Goal: Transaction & Acquisition: Purchase product/service

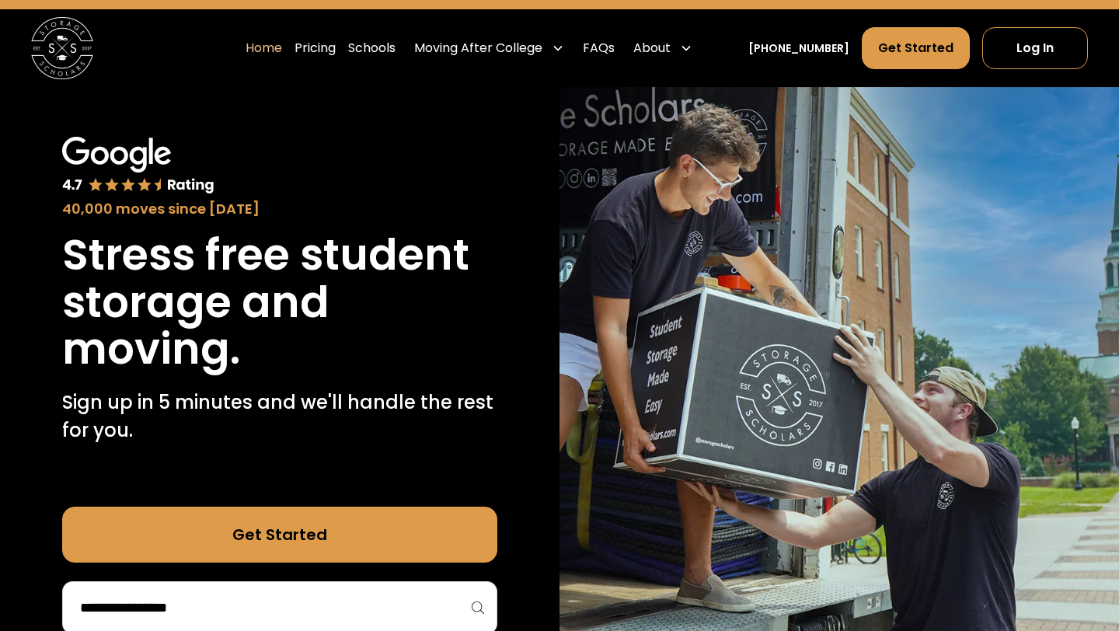
scroll to position [43, 0]
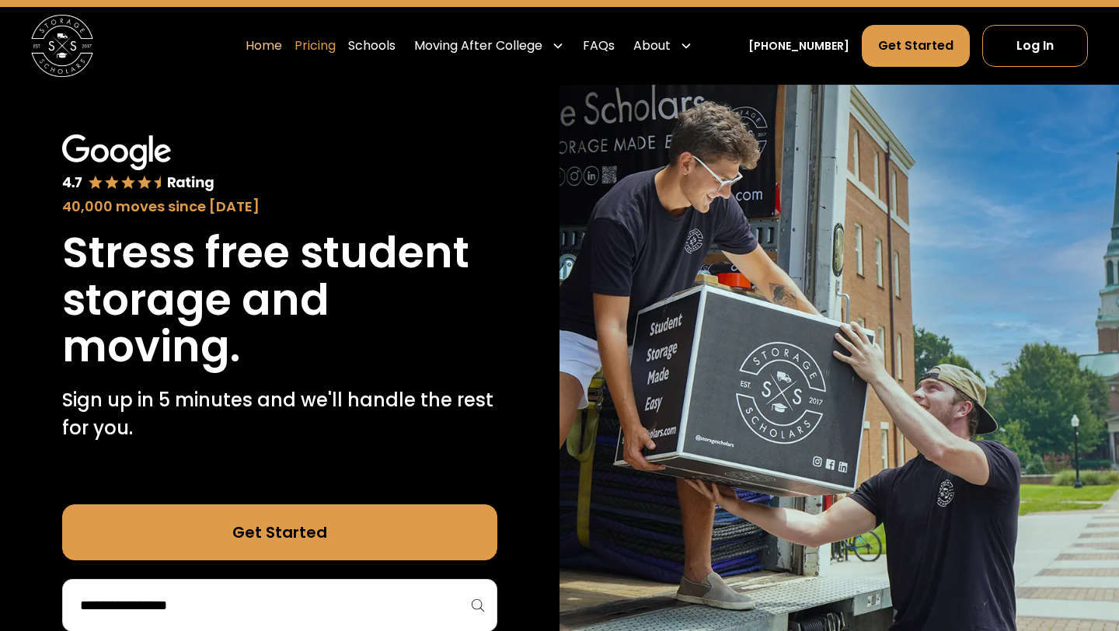
click at [336, 46] on link "Pricing" at bounding box center [315, 46] width 41 height 44
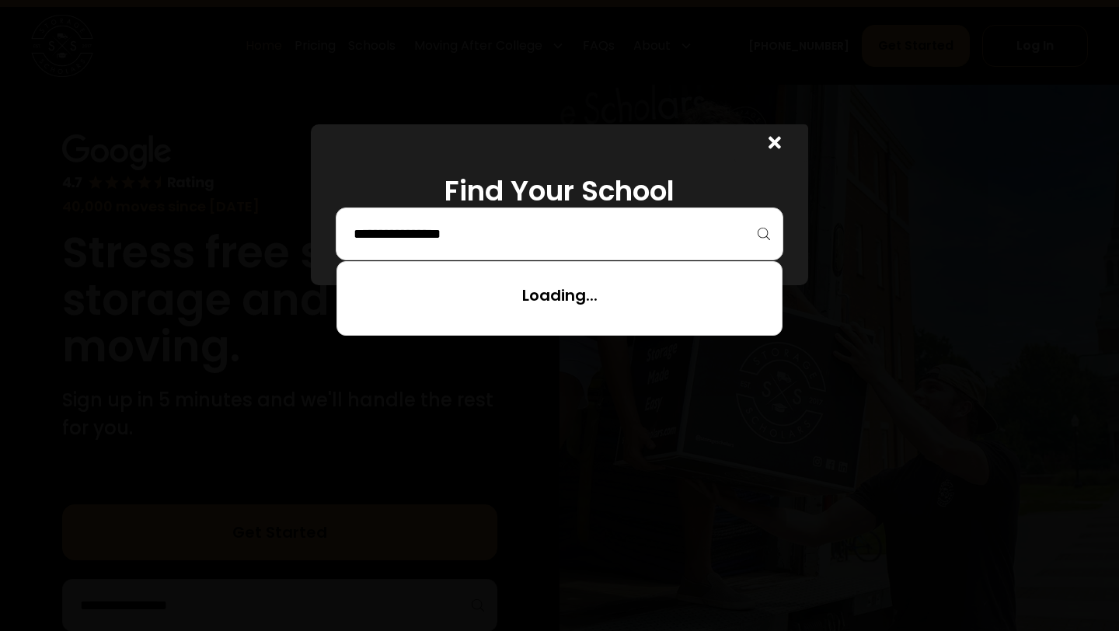
click at [495, 239] on input "search" at bounding box center [559, 234] width 415 height 26
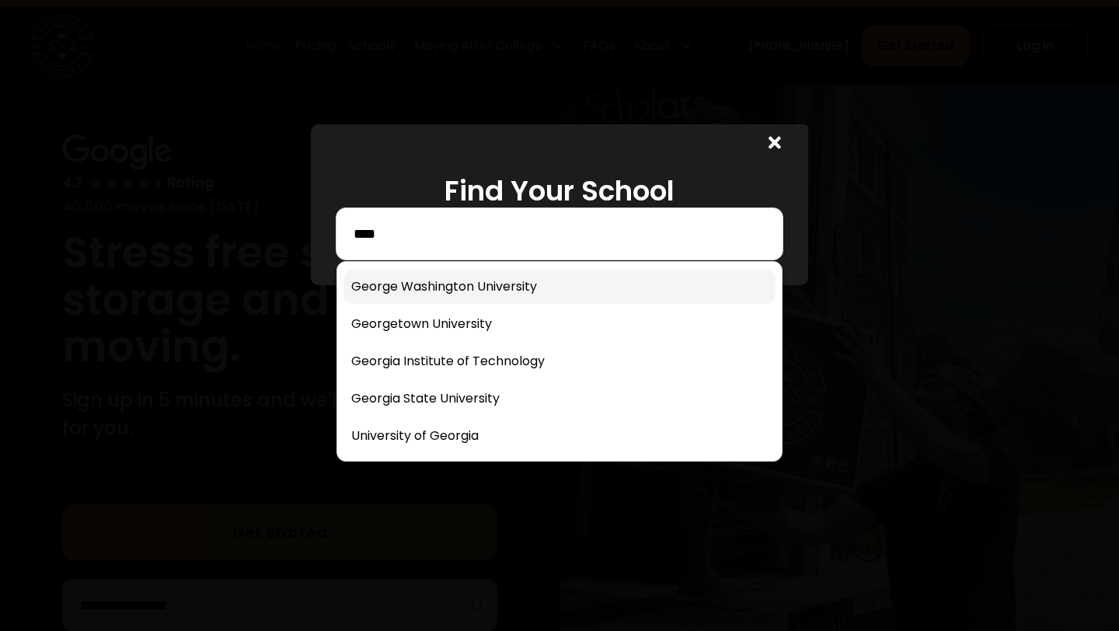
type input "****"
click at [427, 287] on link at bounding box center [559, 287] width 432 height 34
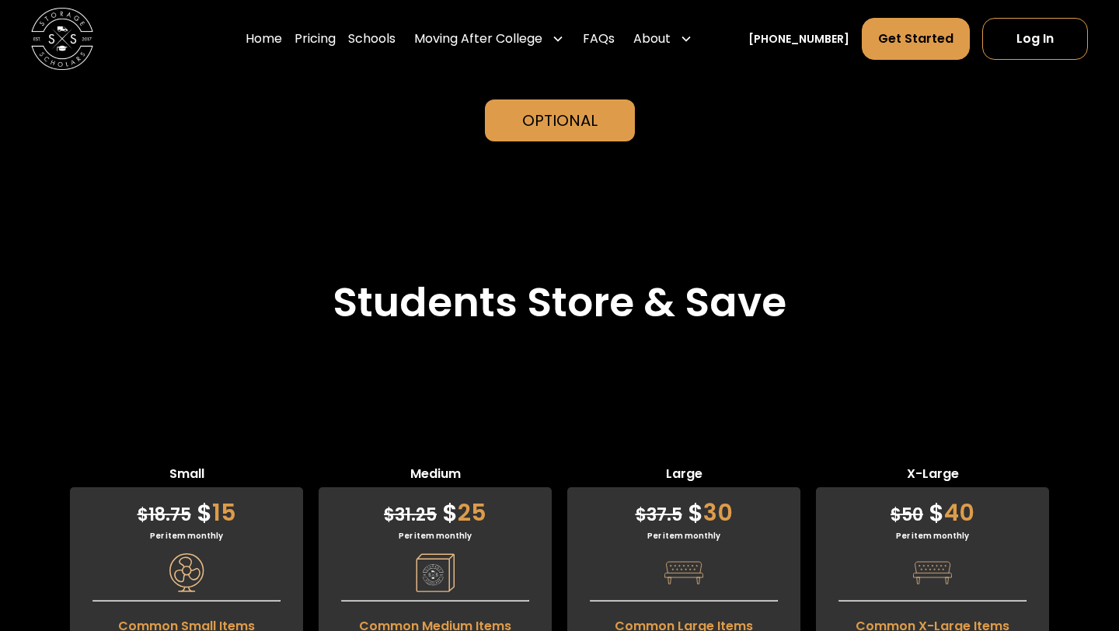
scroll to position [3546, 0]
